Goal: Task Accomplishment & Management: Manage account settings

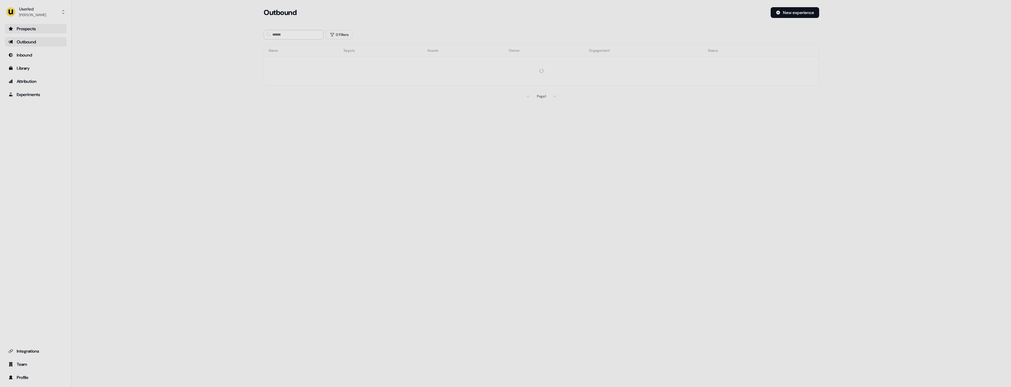
click at [40, 28] on div "Prospects" at bounding box center [35, 29] width 55 height 6
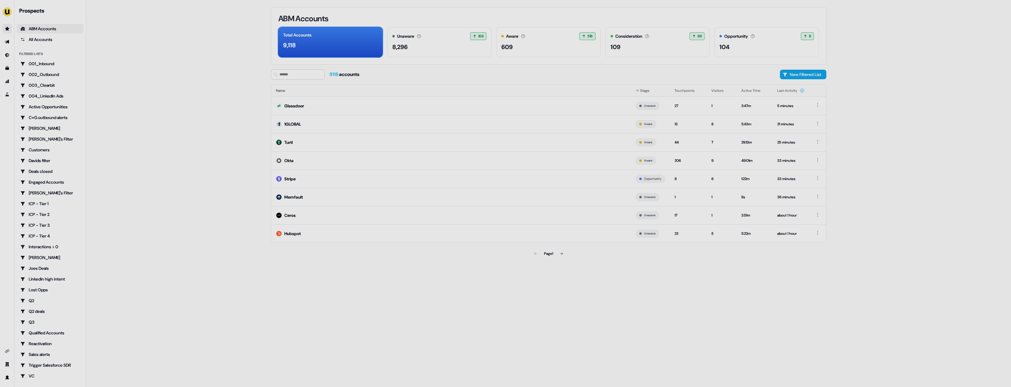
click at [563, 252] on icon at bounding box center [562, 254] width 4 height 4
click at [566, 252] on button at bounding box center [562, 254] width 12 height 12
click at [539, 253] on button at bounding box center [535, 254] width 12 height 12
click at [538, 254] on button at bounding box center [536, 254] width 12 height 12
click at [332, 45] on div "9,118" at bounding box center [330, 45] width 95 height 9
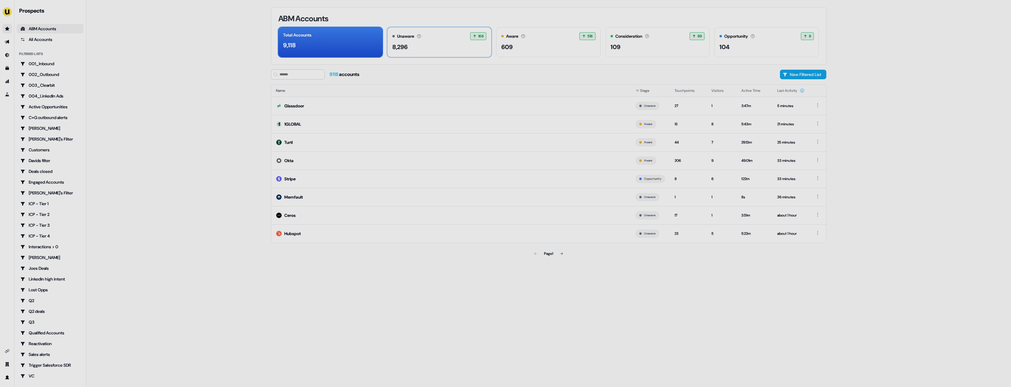
click at [415, 49] on div "8,296" at bounding box center [439, 47] width 94 height 9
click at [360, 46] on div "9,118" at bounding box center [330, 45] width 95 height 9
